Goal: Task Accomplishment & Management: Manage account settings

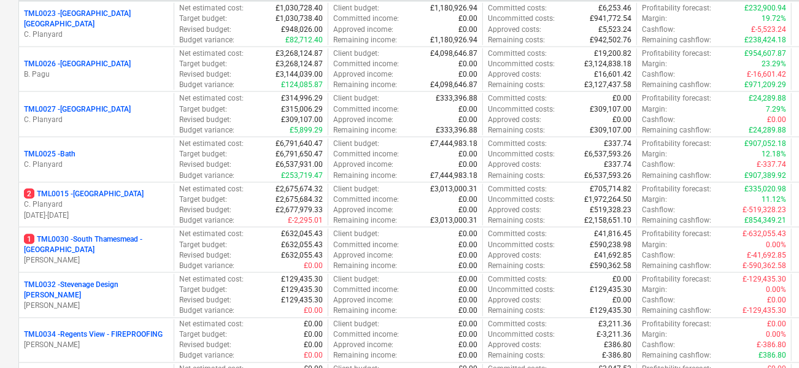
scroll to position [1146, 0]
click at [158, 206] on p "C. Planyard" at bounding box center [96, 205] width 145 height 10
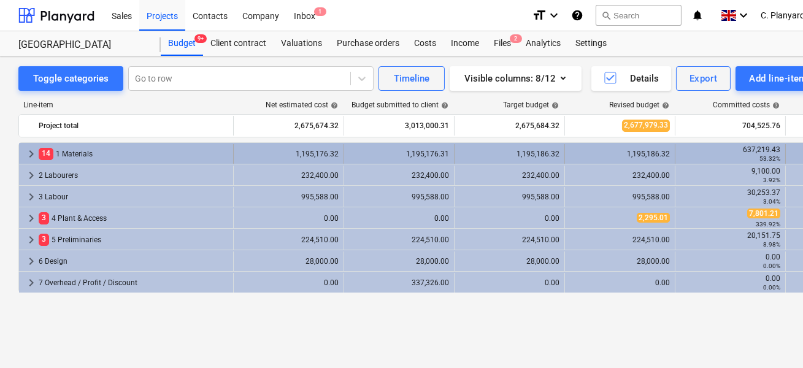
click at [35, 150] on span "keyboard_arrow_right" at bounding box center [31, 154] width 15 height 15
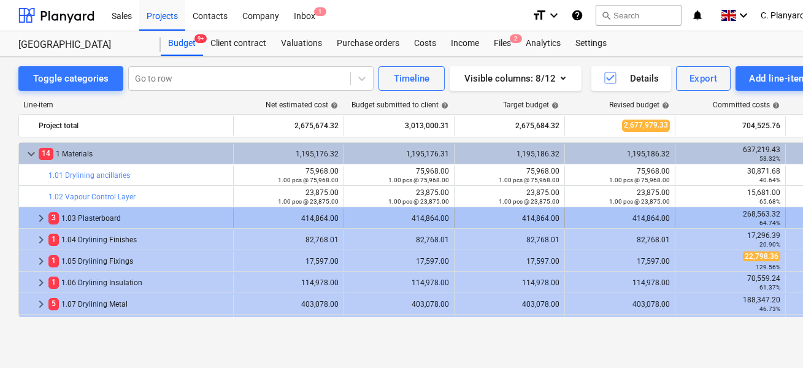
click at [38, 212] on span "keyboard_arrow_right" at bounding box center [41, 218] width 15 height 15
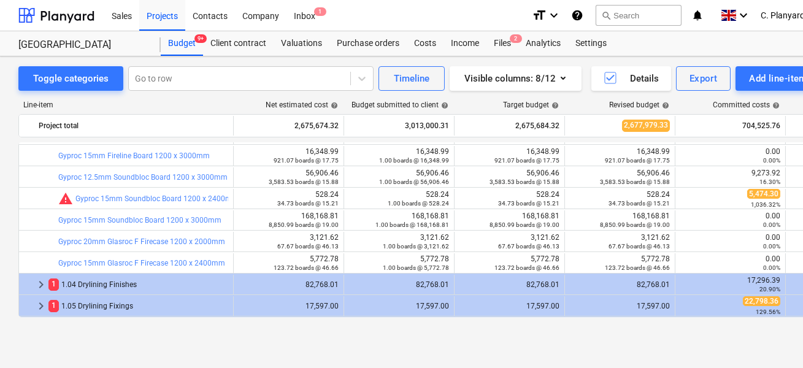
scroll to position [321, 0]
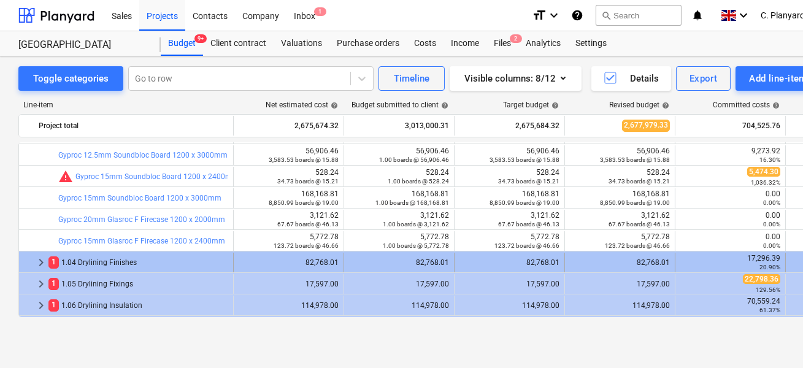
click at [35, 263] on span "keyboard_arrow_right" at bounding box center [41, 262] width 15 height 15
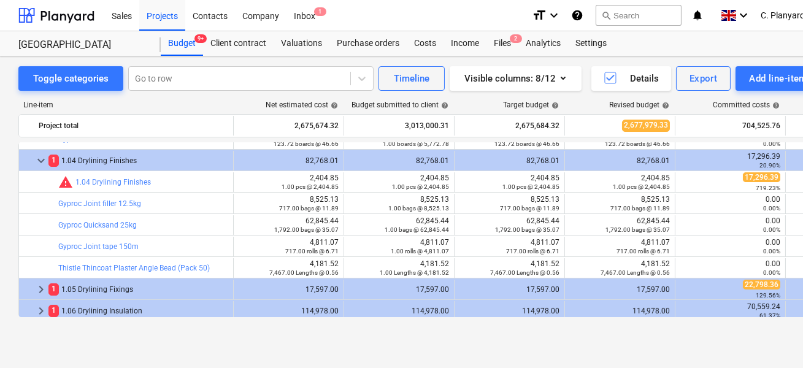
scroll to position [477, 0]
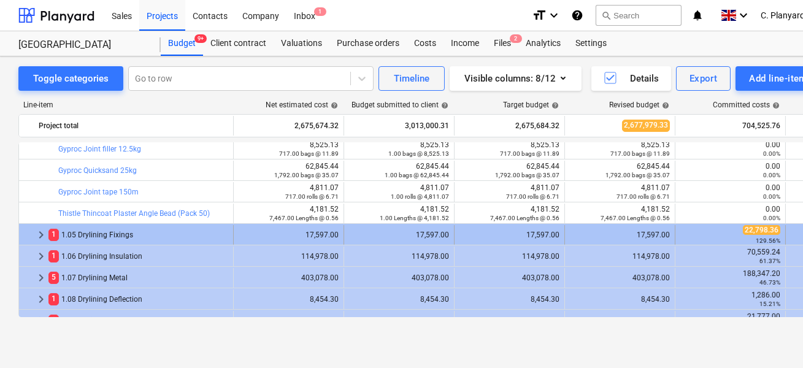
click at [41, 231] on span "keyboard_arrow_right" at bounding box center [41, 235] width 15 height 15
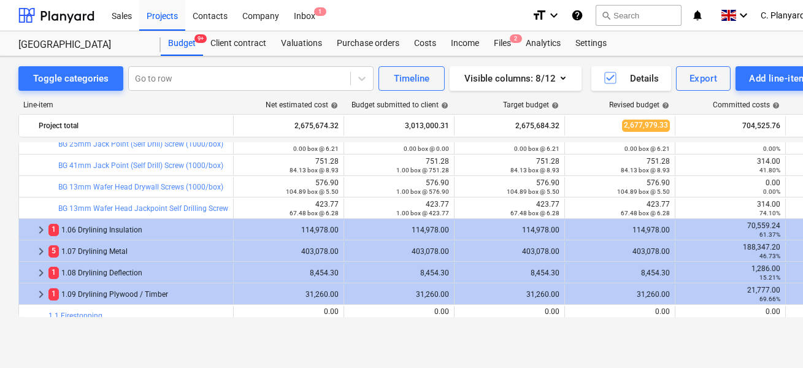
scroll to position [759, 0]
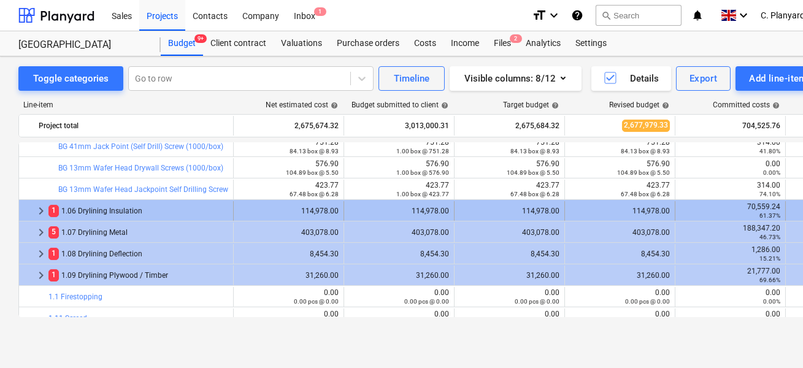
click at [39, 204] on span "keyboard_arrow_right" at bounding box center [41, 211] width 15 height 15
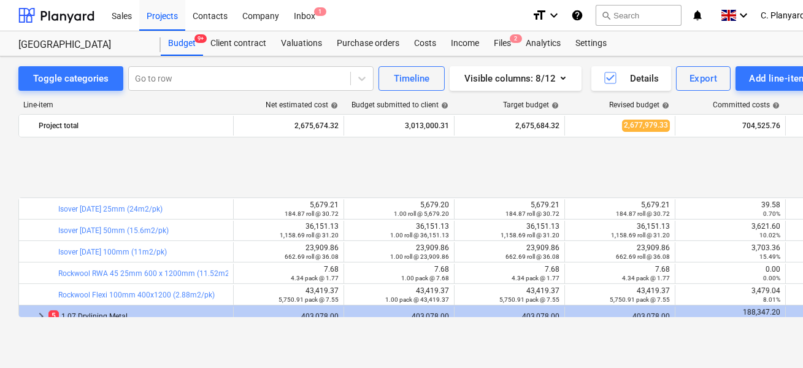
scroll to position [885, 0]
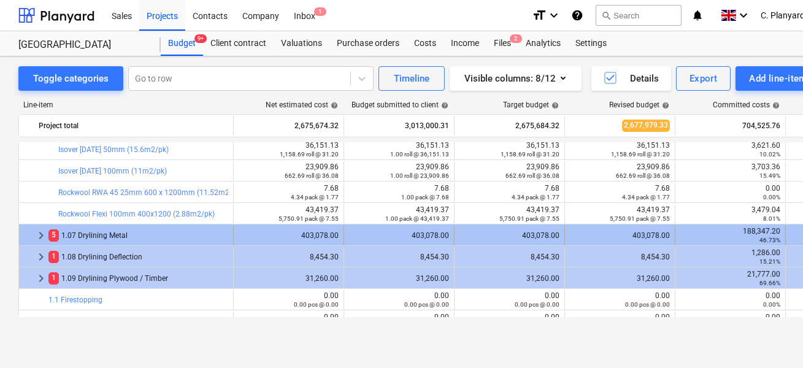
click at [42, 237] on span "keyboard_arrow_right" at bounding box center [41, 235] width 15 height 15
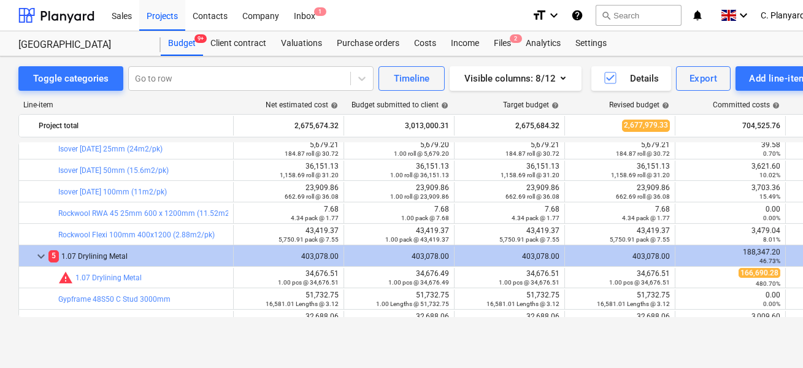
scroll to position [854, 0]
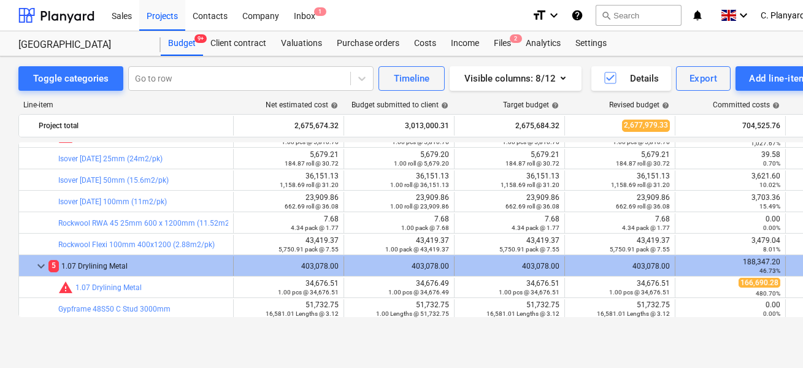
click at [41, 263] on span "keyboard_arrow_down" at bounding box center [41, 266] width 15 height 15
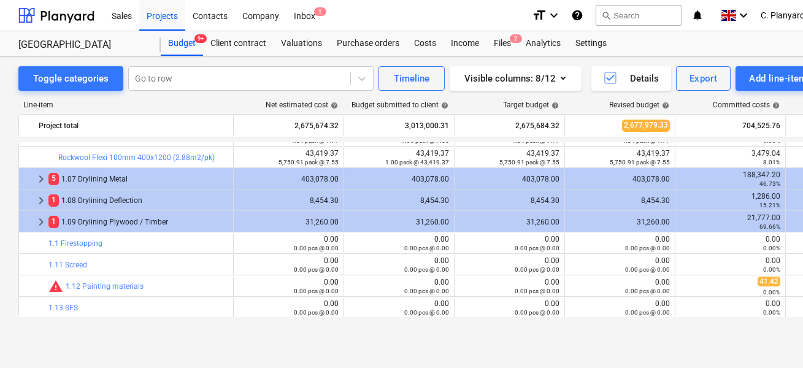
scroll to position [947, 0]
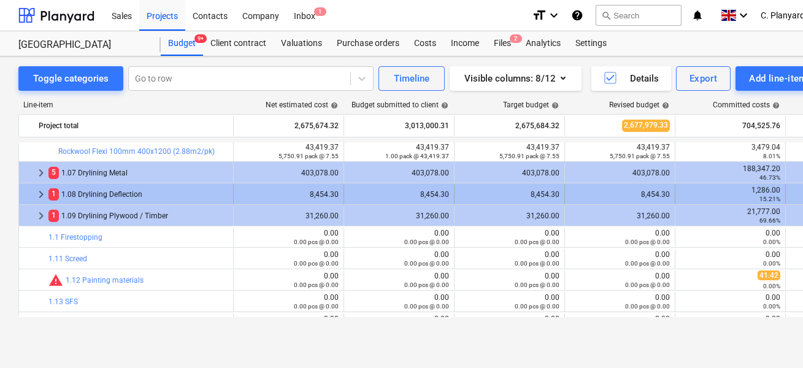
click at [36, 188] on span "keyboard_arrow_right" at bounding box center [41, 194] width 15 height 15
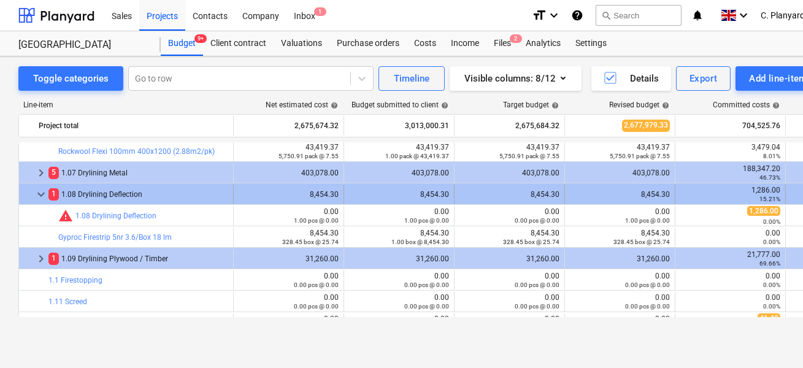
click at [44, 198] on span "keyboard_arrow_down" at bounding box center [41, 194] width 15 height 15
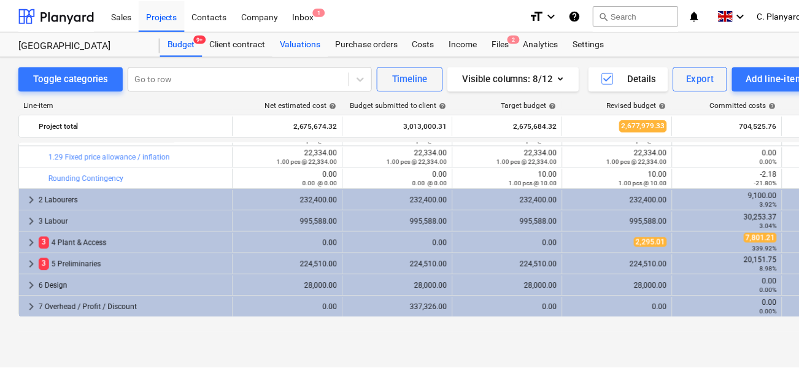
scroll to position [91, 0]
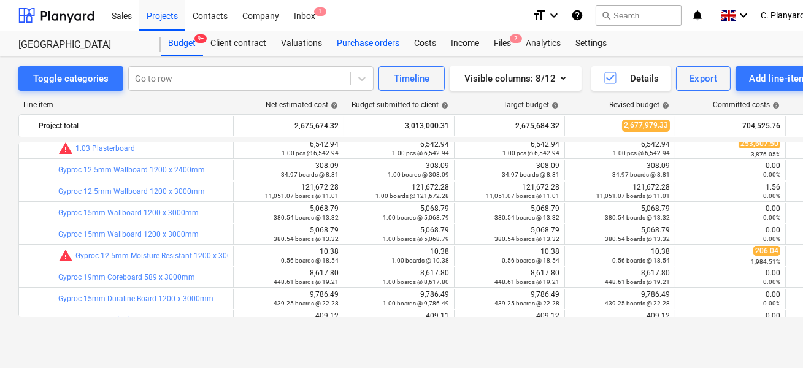
click at [364, 42] on div "Purchase orders" at bounding box center [368, 43] width 77 height 25
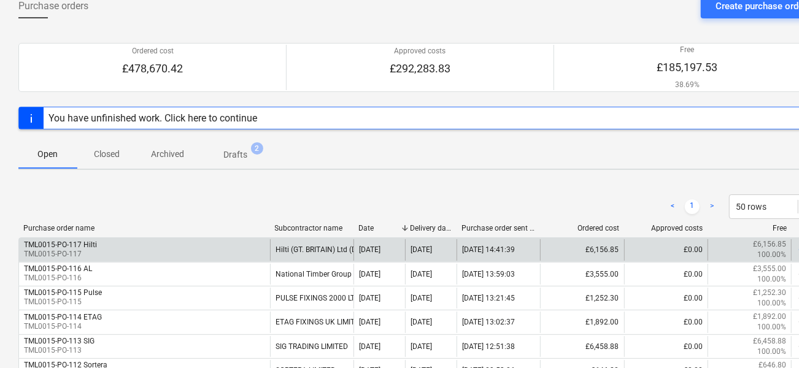
scroll to position [121, 0]
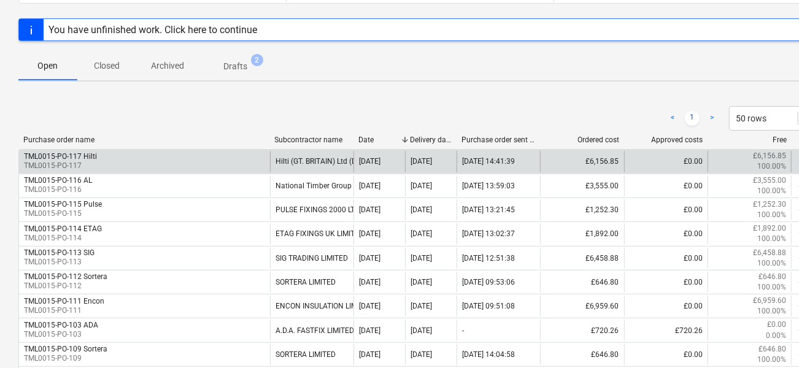
click at [159, 158] on div "TML0015-PO-117 Hilti TML0015-PO-117" at bounding box center [144, 161] width 251 height 21
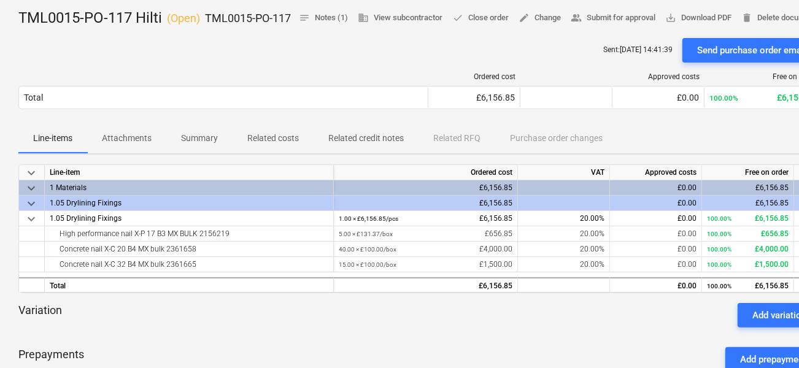
scroll to position [68, 0]
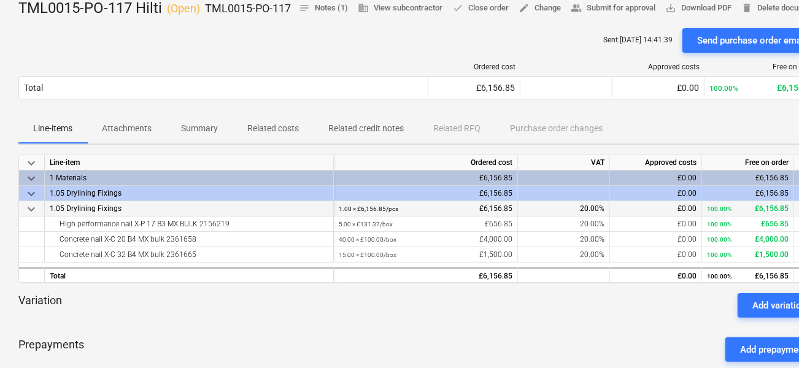
click at [33, 217] on span "keyboard_arrow_down" at bounding box center [31, 209] width 15 height 15
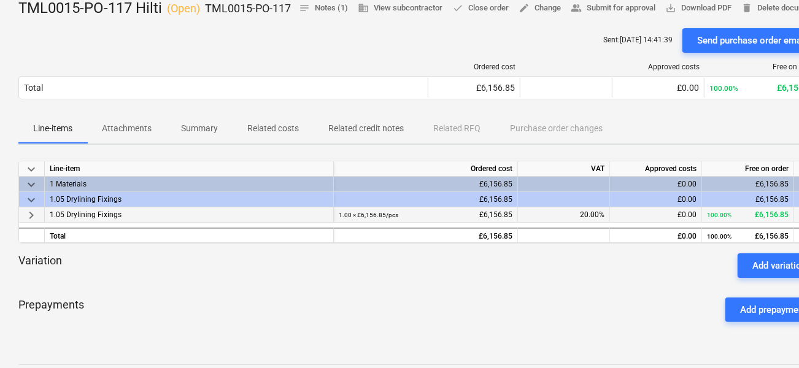
click at [31, 223] on span "keyboard_arrow_right" at bounding box center [31, 215] width 15 height 15
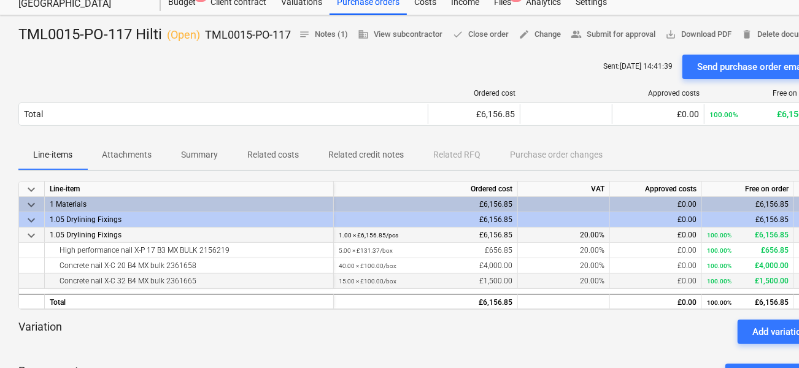
scroll to position [35, 0]
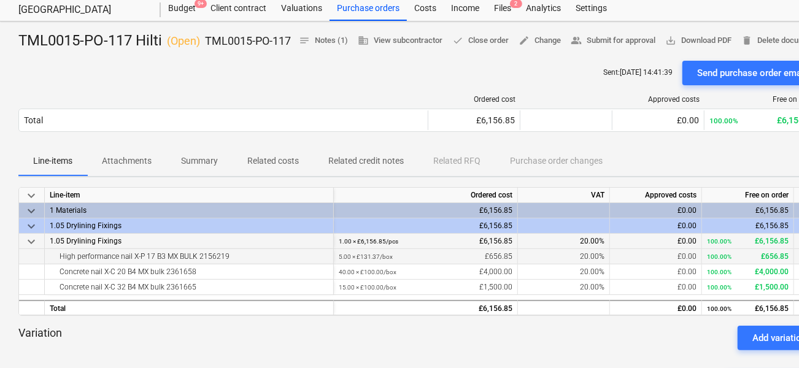
click at [134, 264] on div "High performance nail X-P 17 B3 MX BULK 2156219" at bounding box center [189, 256] width 279 height 15
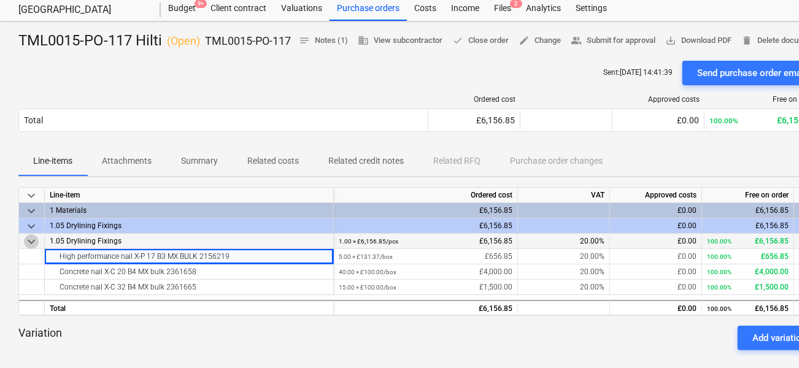
click at [27, 249] on span "keyboard_arrow_down" at bounding box center [31, 241] width 15 height 15
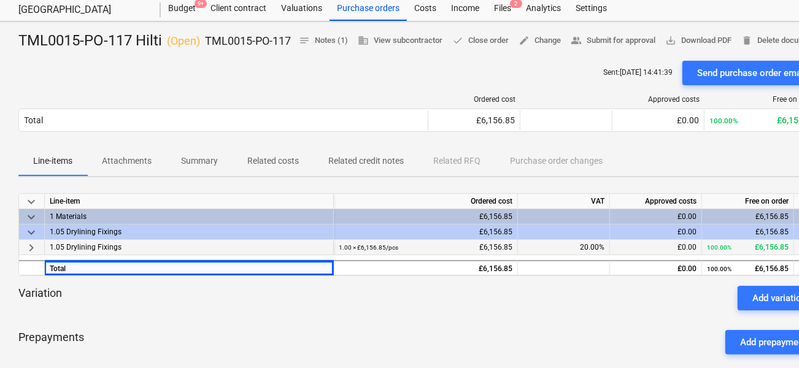
click at [32, 255] on span "keyboard_arrow_right" at bounding box center [31, 248] width 15 height 15
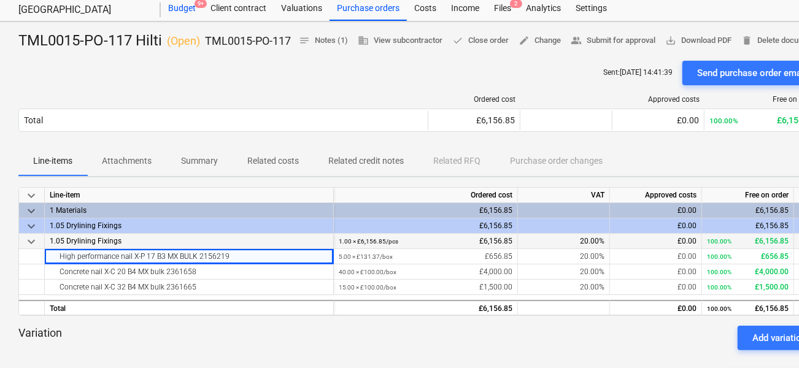
click at [179, 12] on div "Budget 9+" at bounding box center [182, 8] width 42 height 25
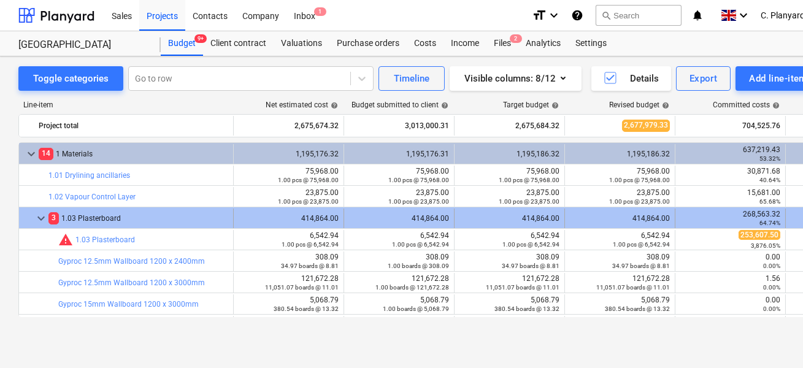
click at [39, 217] on span "keyboard_arrow_down" at bounding box center [41, 218] width 15 height 15
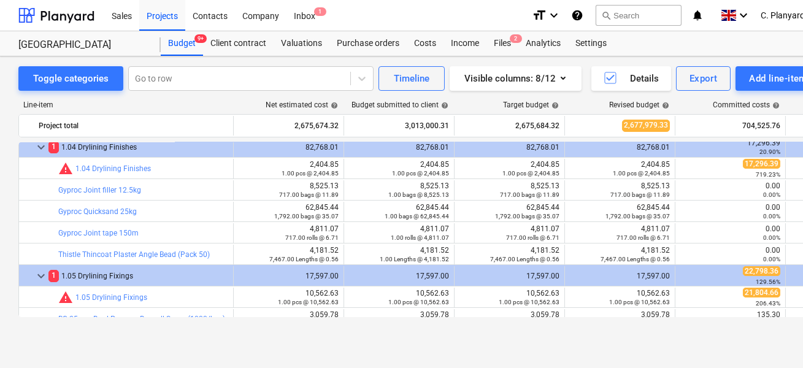
scroll to position [85, 0]
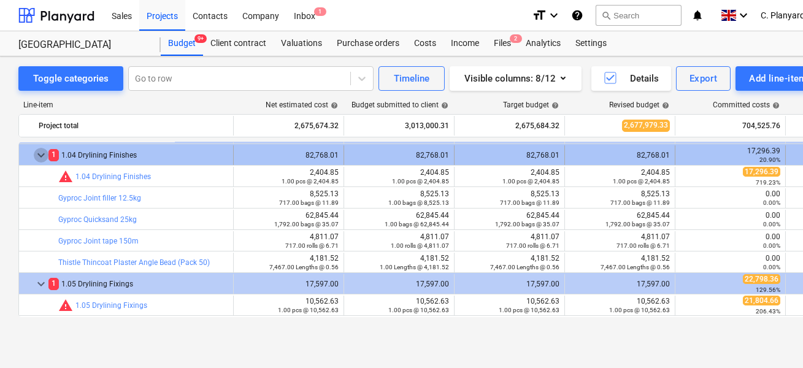
click at [42, 157] on span "keyboard_arrow_down" at bounding box center [41, 155] width 15 height 15
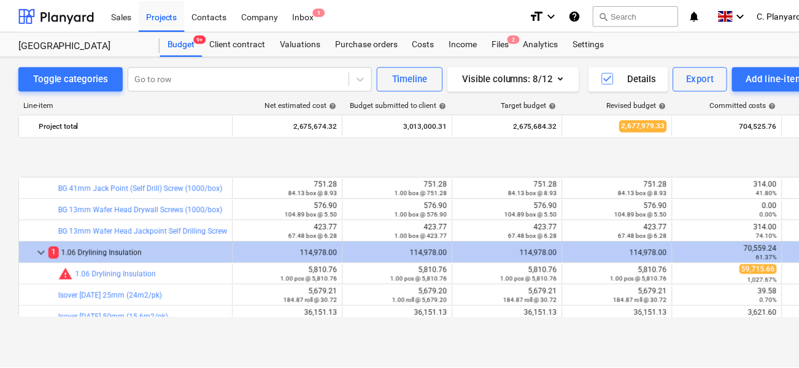
scroll to position [346, 0]
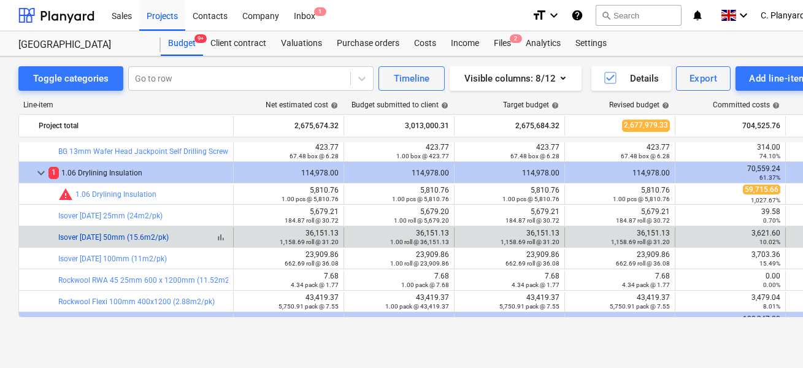
click at [72, 239] on link "Isover [DATE] 50mm (15.6m2/pk)" at bounding box center [113, 237] width 110 height 9
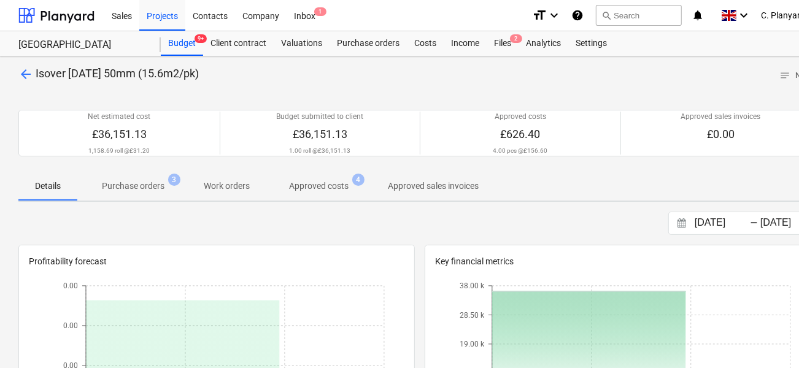
click at [134, 188] on p "Purchase orders" at bounding box center [133, 186] width 63 height 13
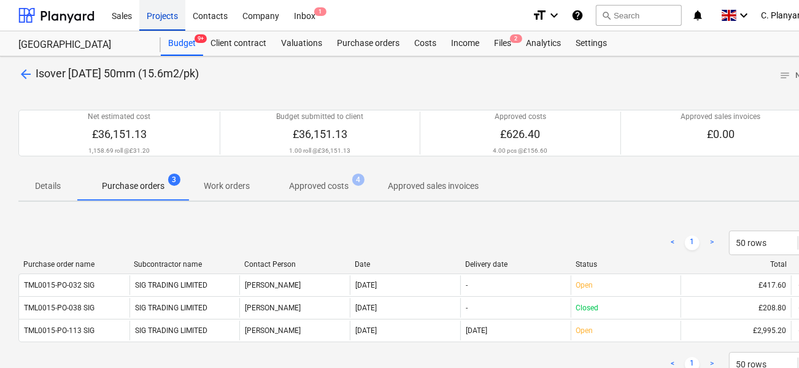
click at [158, 15] on div "Projects" at bounding box center [162, 14] width 46 height 31
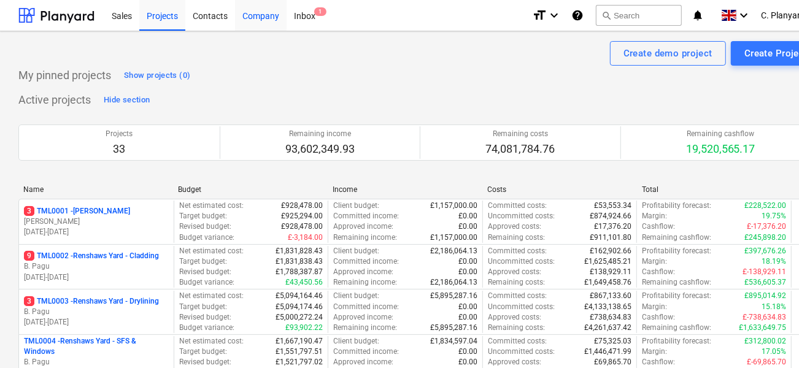
click at [238, 18] on div "Company" at bounding box center [261, 14] width 52 height 31
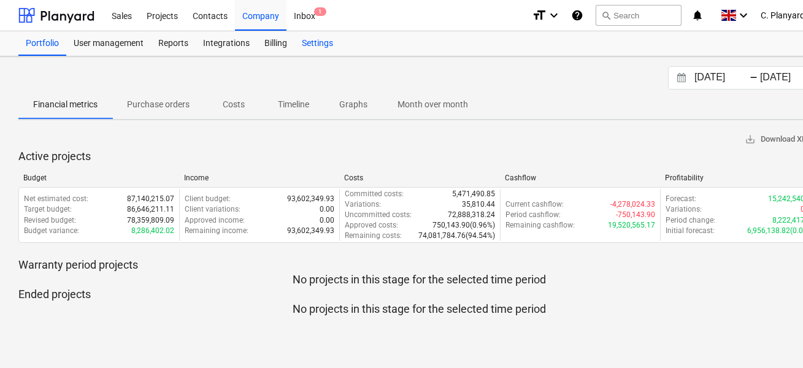
click at [312, 39] on div "Settings" at bounding box center [318, 43] width 46 height 25
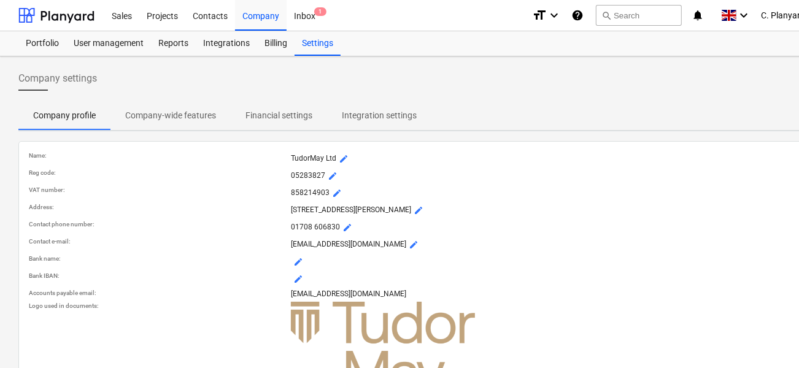
click at [351, 106] on span "Integration settings" at bounding box center [379, 116] width 104 height 20
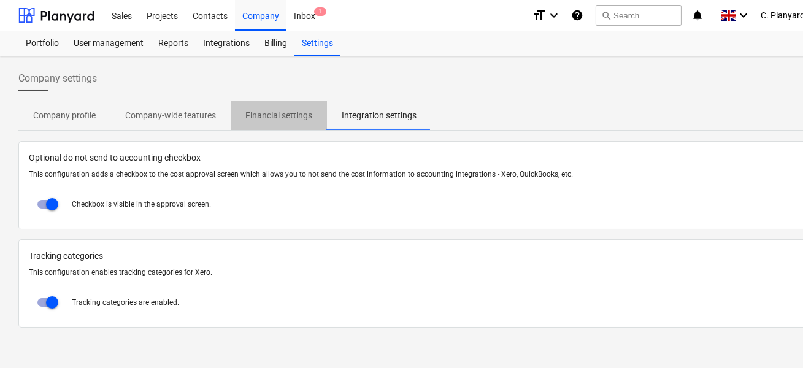
click at [300, 110] on p "Financial settings" at bounding box center [278, 115] width 67 height 13
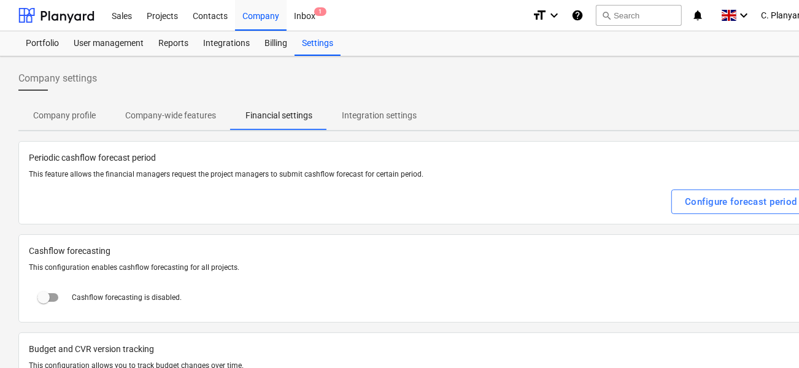
click at [191, 106] on span "Company-wide features" at bounding box center [170, 116] width 120 height 20
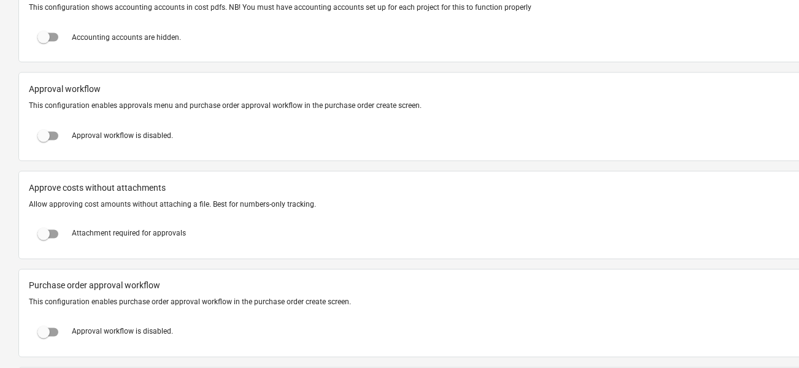
scroll to position [1332, 0]
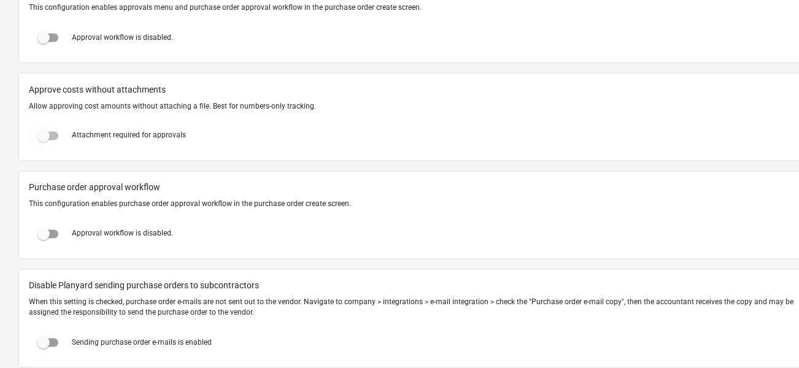
click at [55, 133] on input "checkbox" at bounding box center [43, 136] width 29 height 29
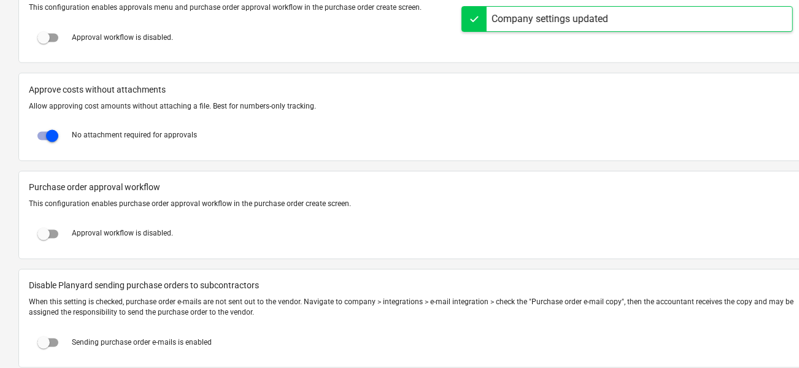
click at [55, 133] on input "checkbox" at bounding box center [51, 136] width 29 height 29
checkbox input "false"
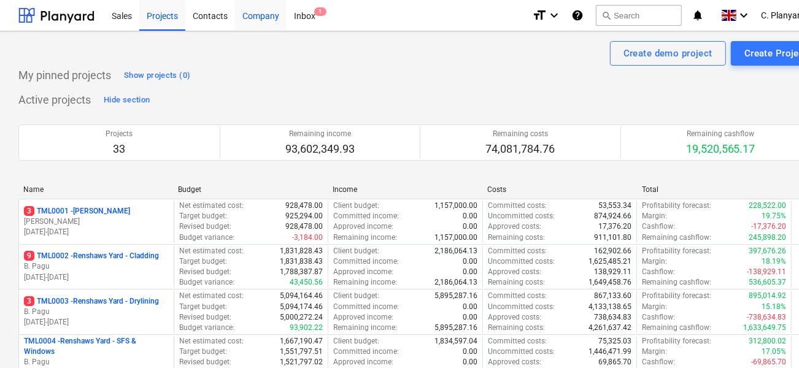
click at [265, 10] on div "Company" at bounding box center [261, 14] width 52 height 31
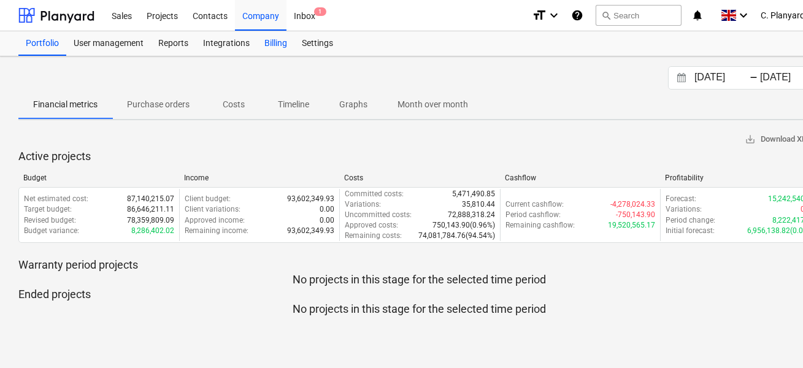
click at [293, 39] on div "Billing" at bounding box center [275, 43] width 37 height 25
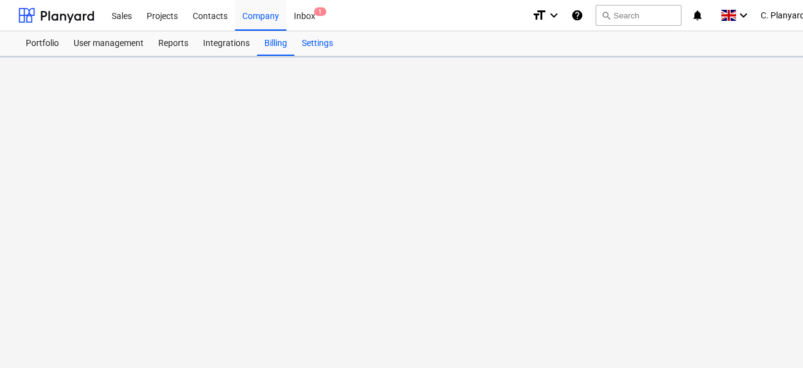
click at [309, 42] on div "Settings" at bounding box center [318, 43] width 46 height 25
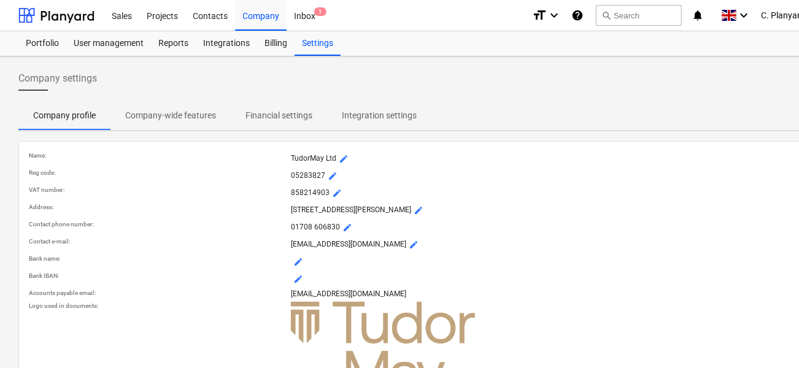
click at [186, 110] on p "Company-wide features" at bounding box center [170, 115] width 91 height 13
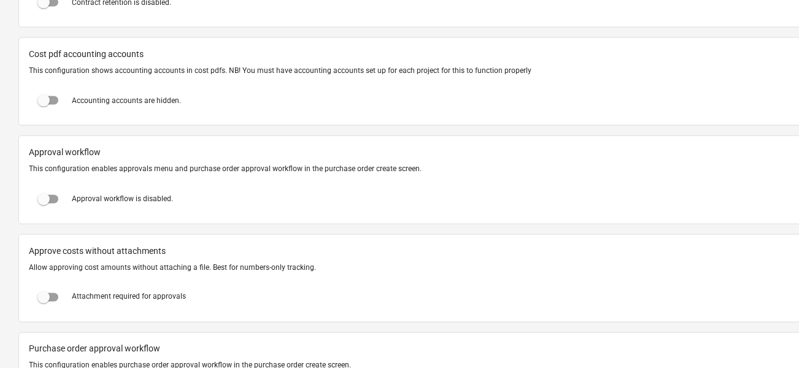
scroll to position [1168, 0]
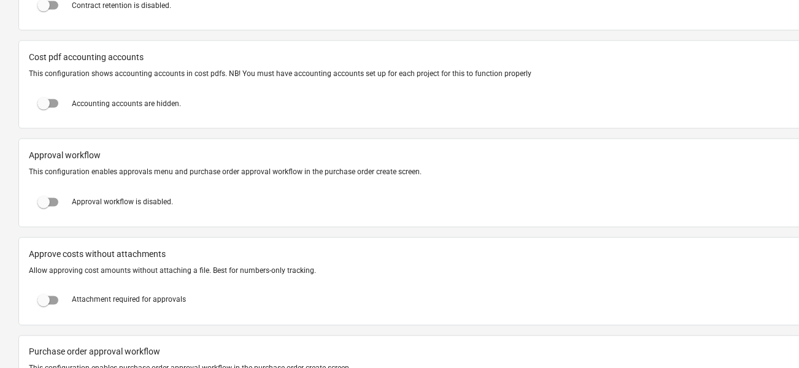
click at [125, 248] on span "Approve costs without attachments" at bounding box center [420, 254] width 782 height 13
copy span "Approve costs without attachments"
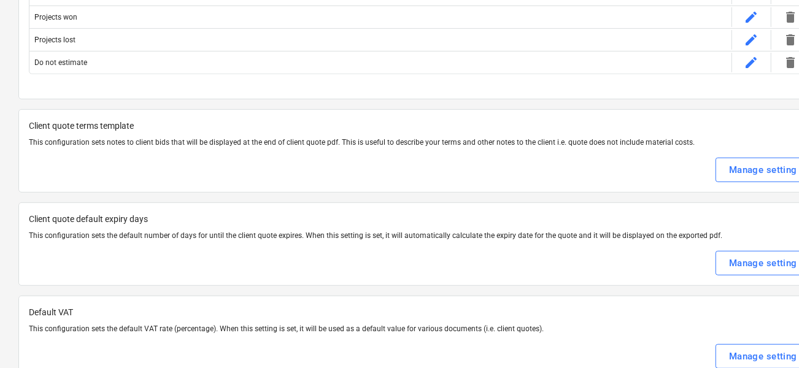
scroll to position [0, 0]
